Goal: Information Seeking & Learning: Learn about a topic

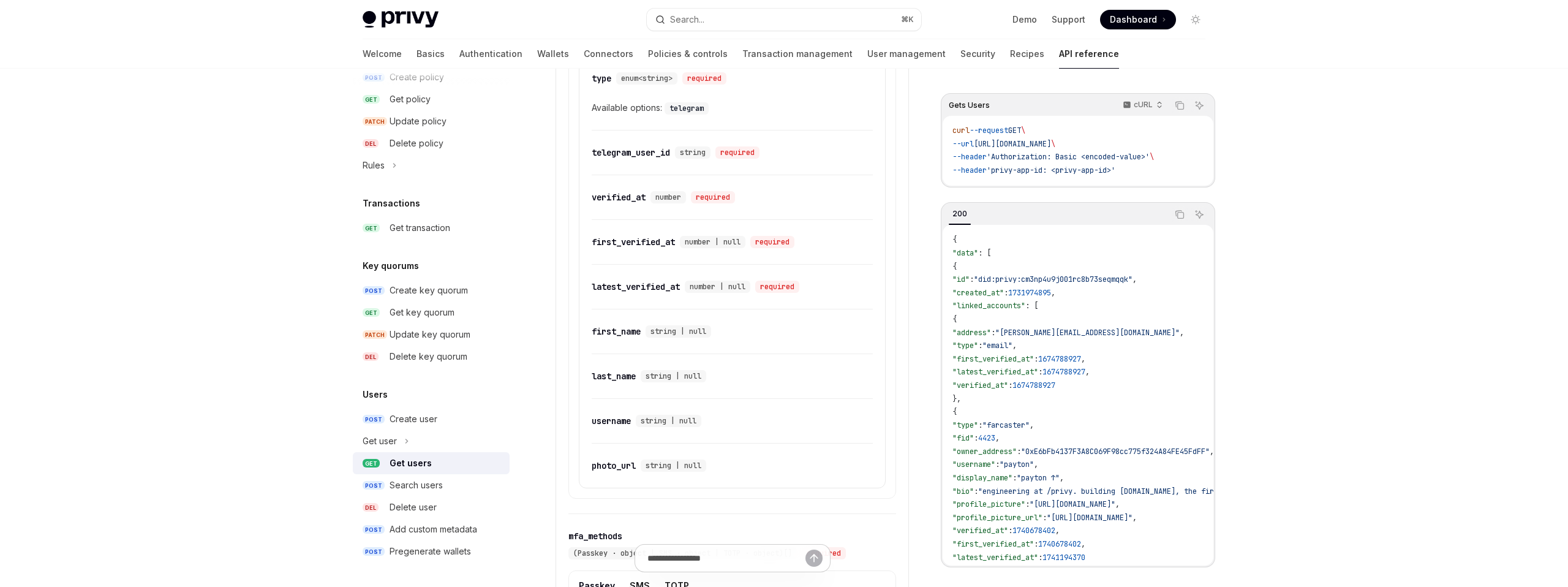
scroll to position [1013, 0]
click at [591, 156] on link "​" at bounding box center [581, 156] width 21 height 25
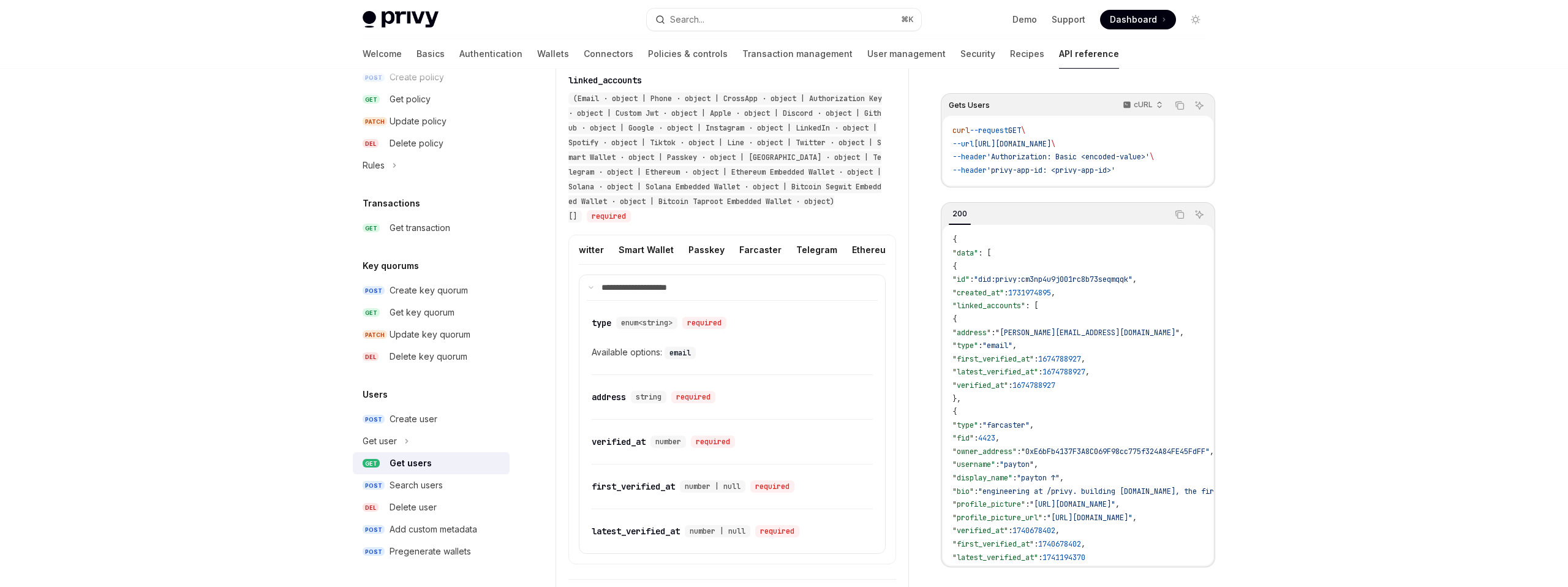
scroll to position [0, 774]
click at [729, 250] on button "Telegram" at bounding box center [750, 249] width 41 height 29
drag, startPoint x: 786, startPoint y: 399, endPoint x: 612, endPoint y: 389, distance: 174.3
click at [612, 390] on div "​ telegram_user_id string required" at bounding box center [726, 397] width 269 height 15
copy div "telegram_user_id string required"
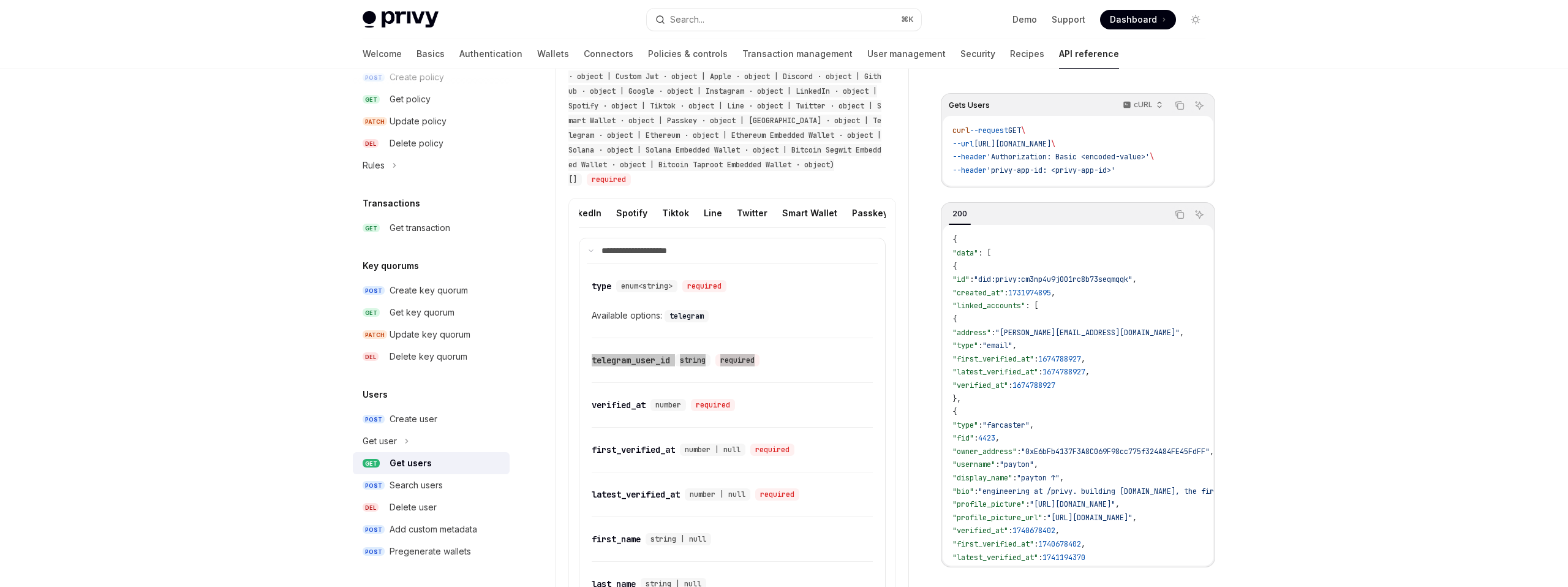
scroll to position [0, 536]
click at [710, 211] on button "Line" at bounding box center [720, 212] width 19 height 29
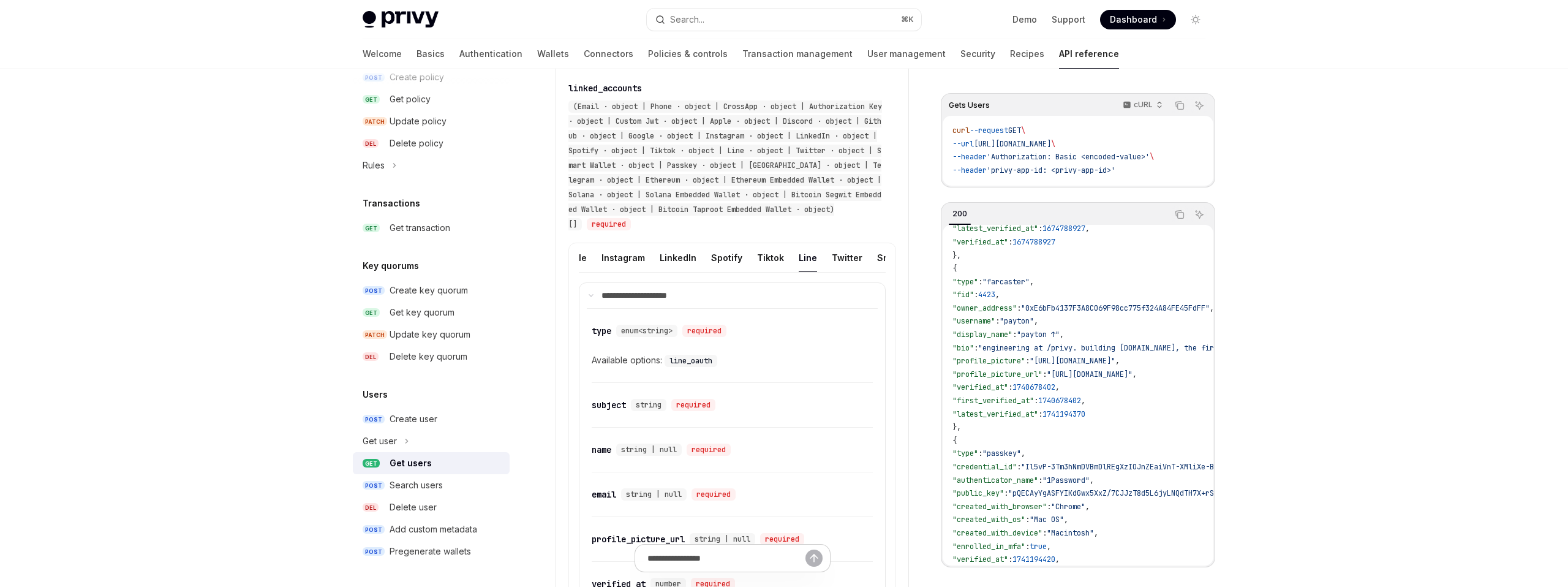
scroll to position [752, 0]
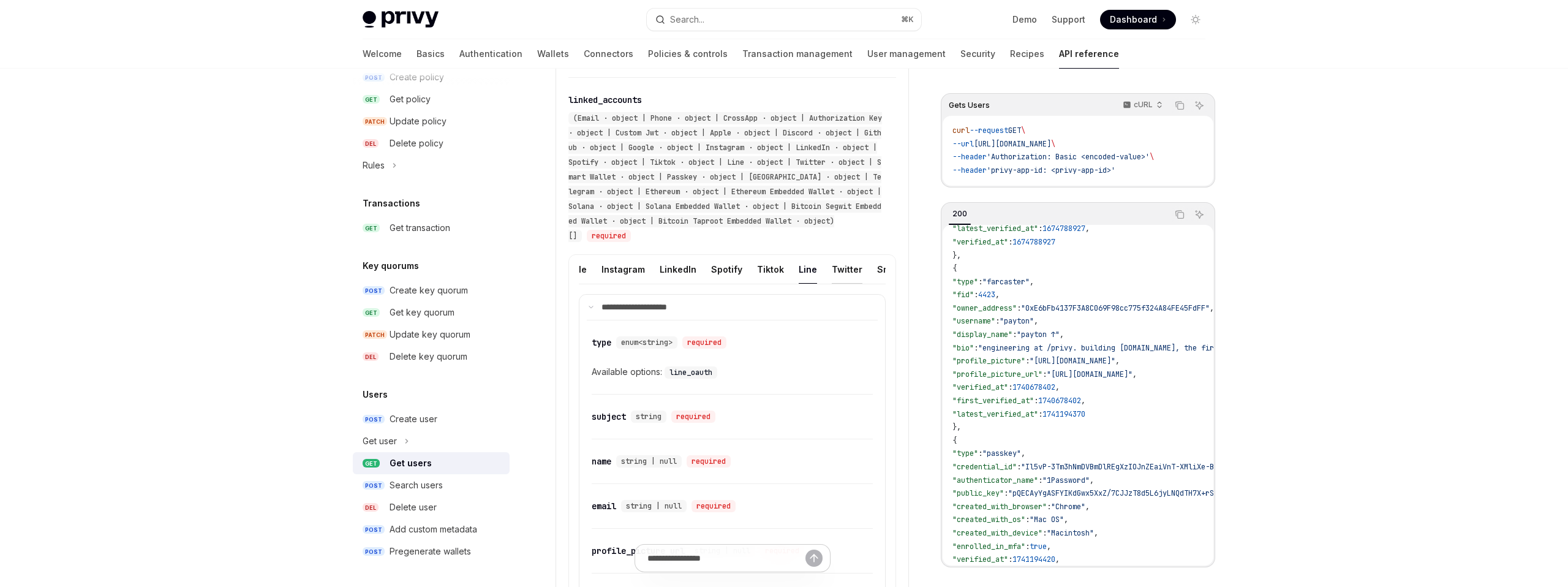
click at [832, 272] on button "Twitter" at bounding box center [847, 269] width 30 height 29
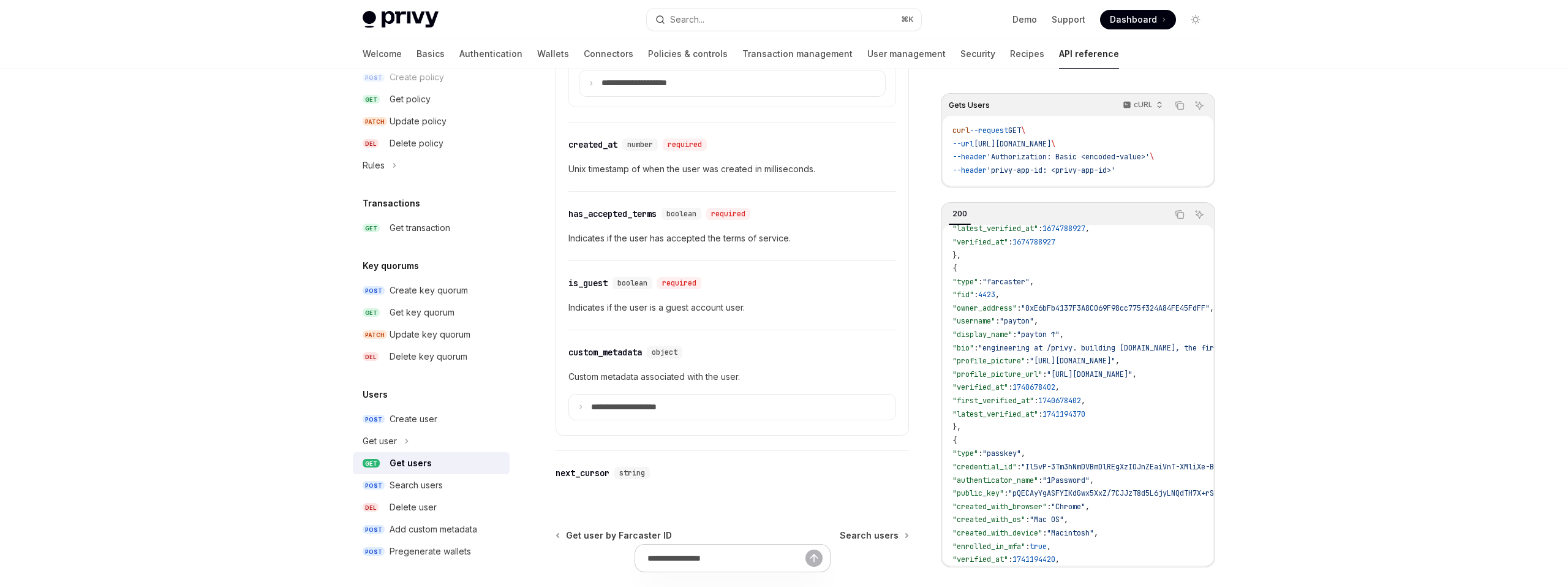
scroll to position [1585, 0]
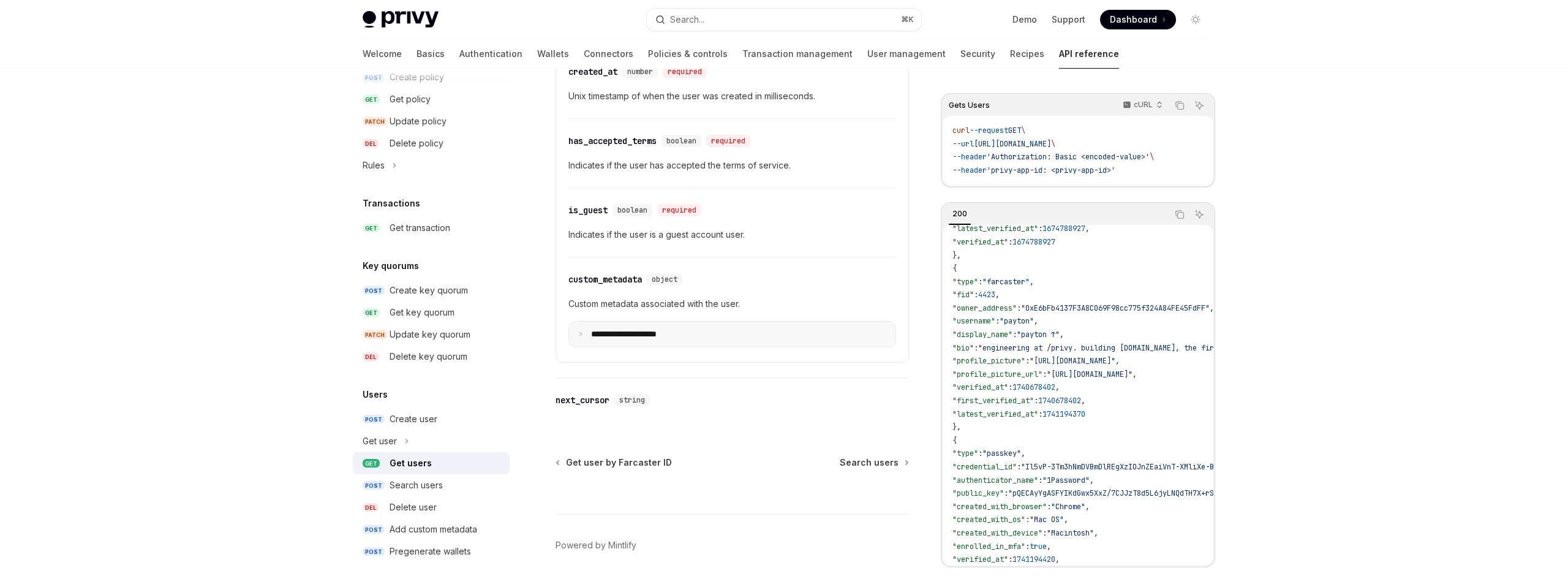
click at [745, 332] on summary "**********" at bounding box center [732, 334] width 327 height 26
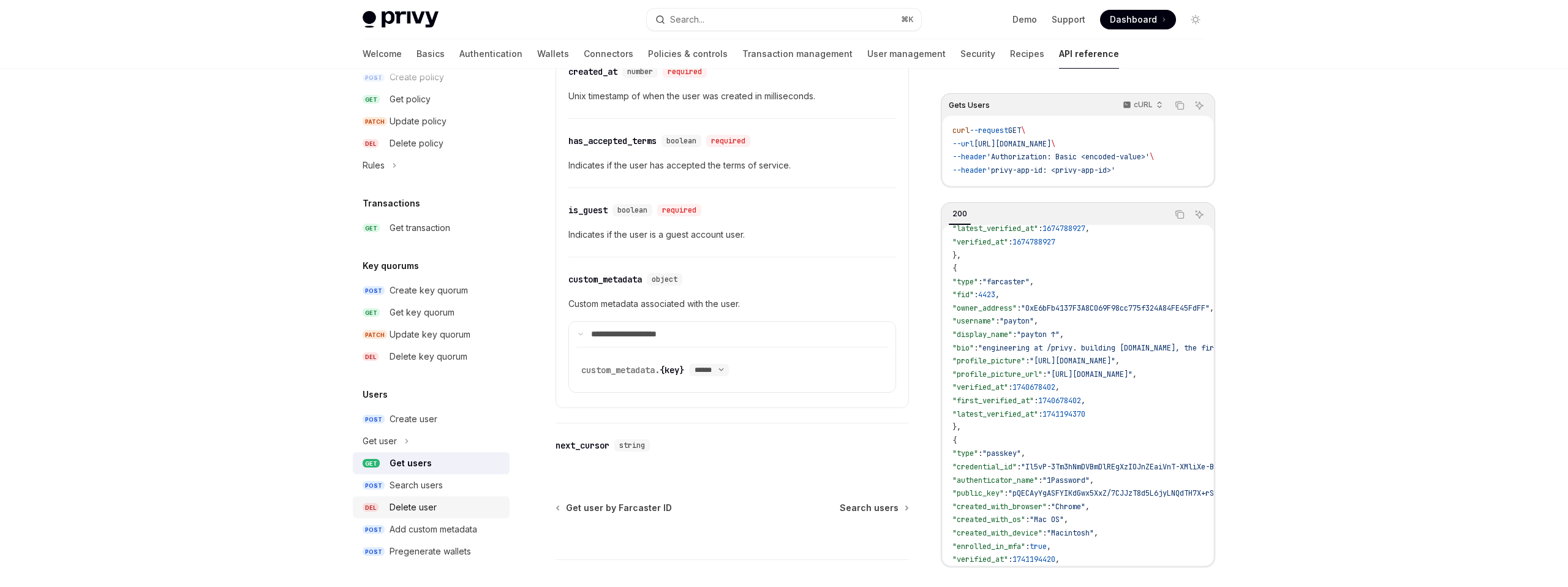
click at [439, 507] on div "Delete user" at bounding box center [446, 507] width 113 height 15
type textarea "*"
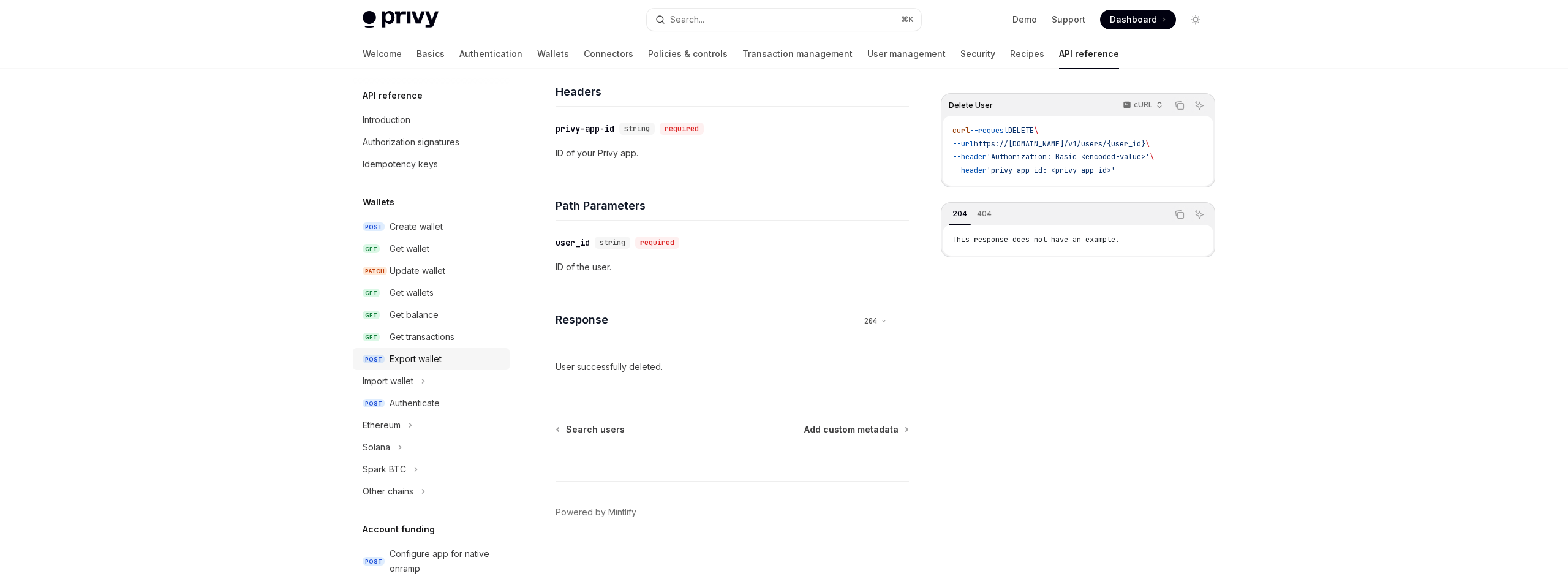
scroll to position [701, 0]
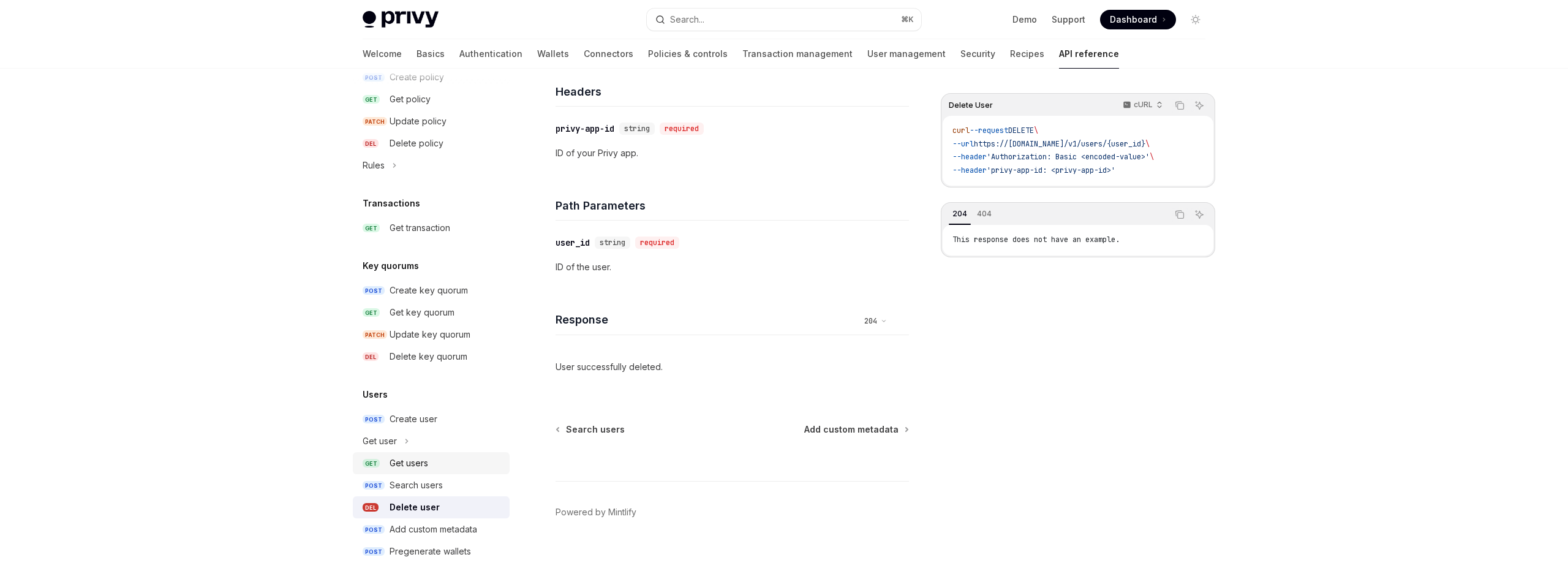
click at [409, 458] on div "Get users" at bounding box center [409, 464] width 38 height 15
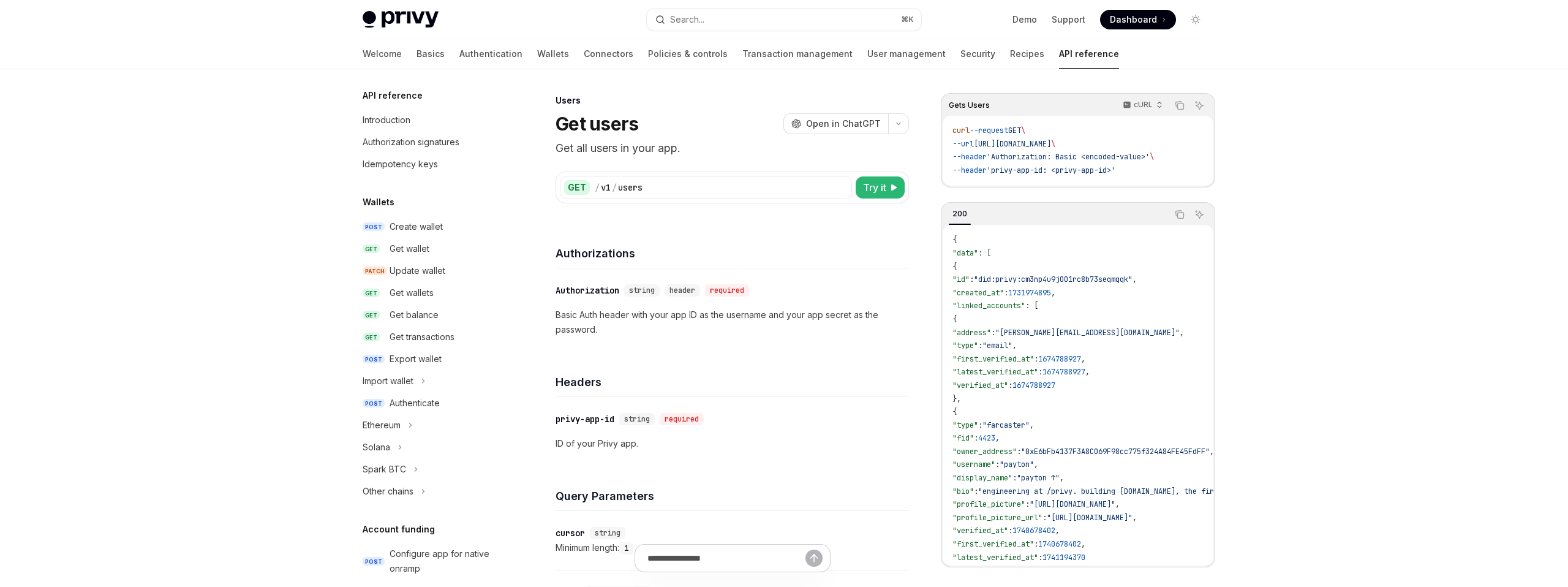
scroll to position [701, 0]
